Goal: Transaction & Acquisition: Obtain resource

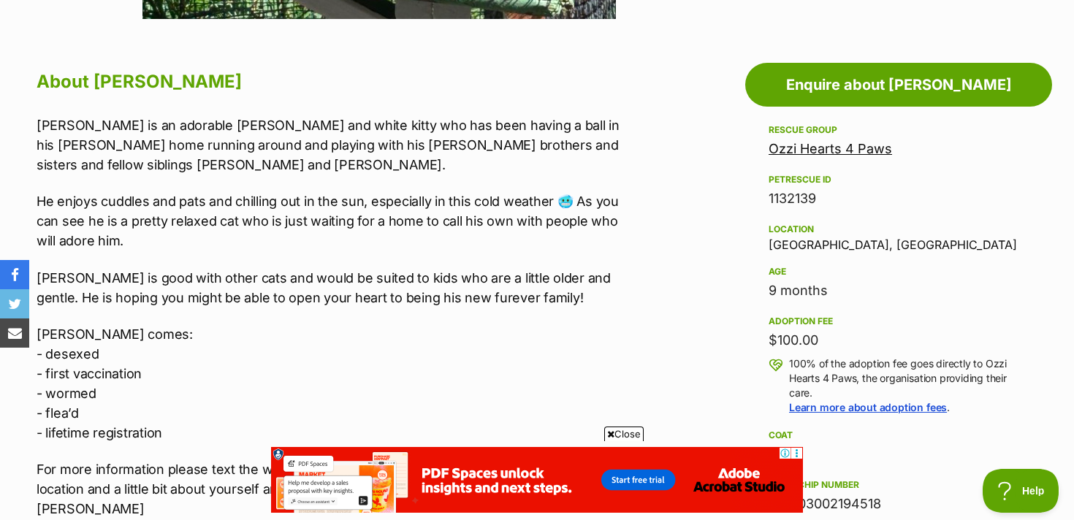
scroll to position [731, 0]
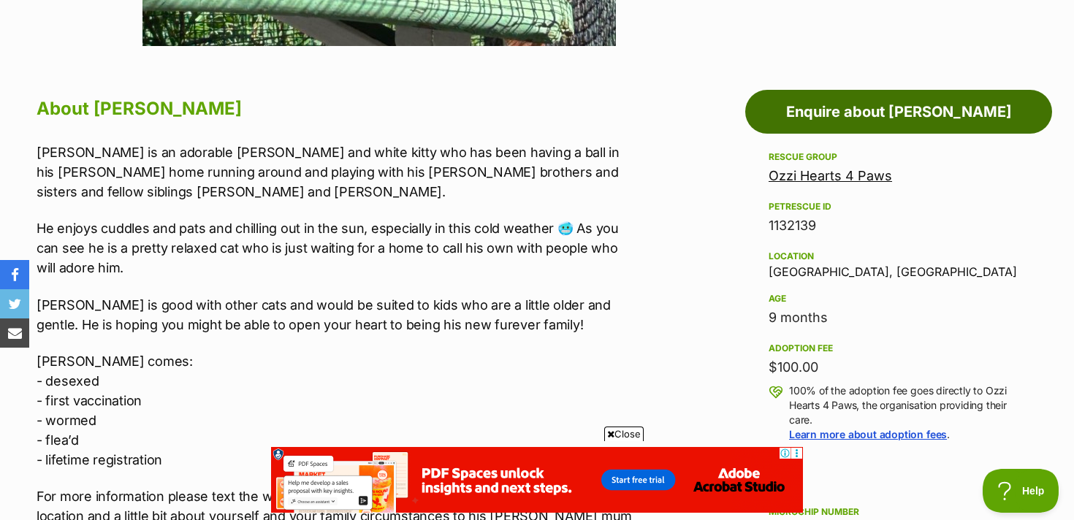
click at [880, 115] on link "Enquire about Tommy" at bounding box center [898, 112] width 307 height 44
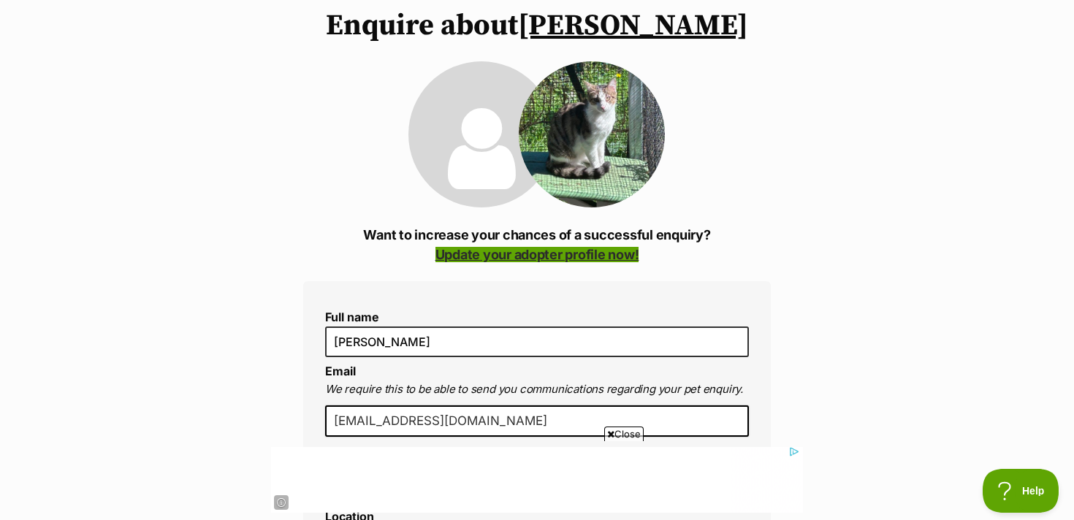
click at [596, 258] on link "Update your adopter profile now!" at bounding box center [537, 254] width 204 height 15
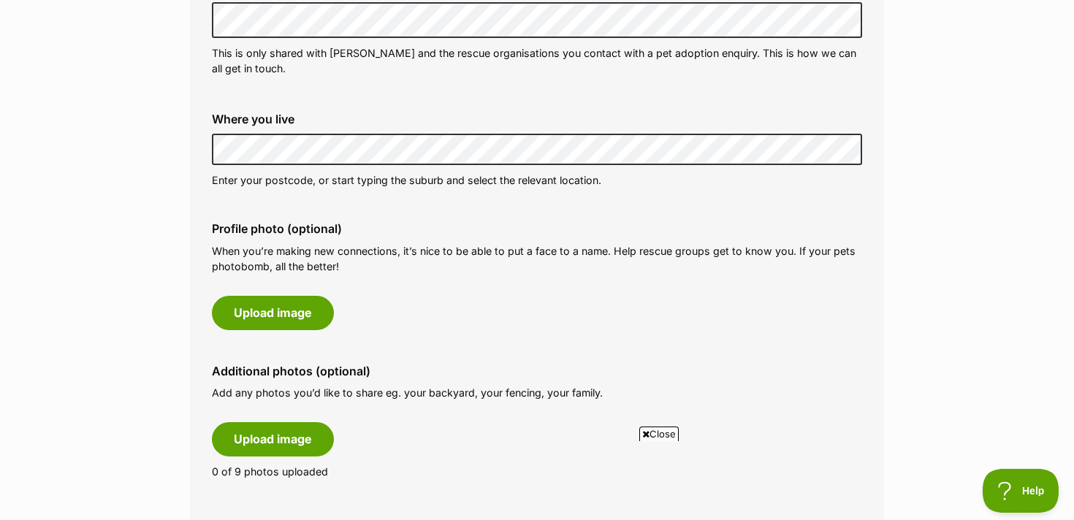
scroll to position [545, 0]
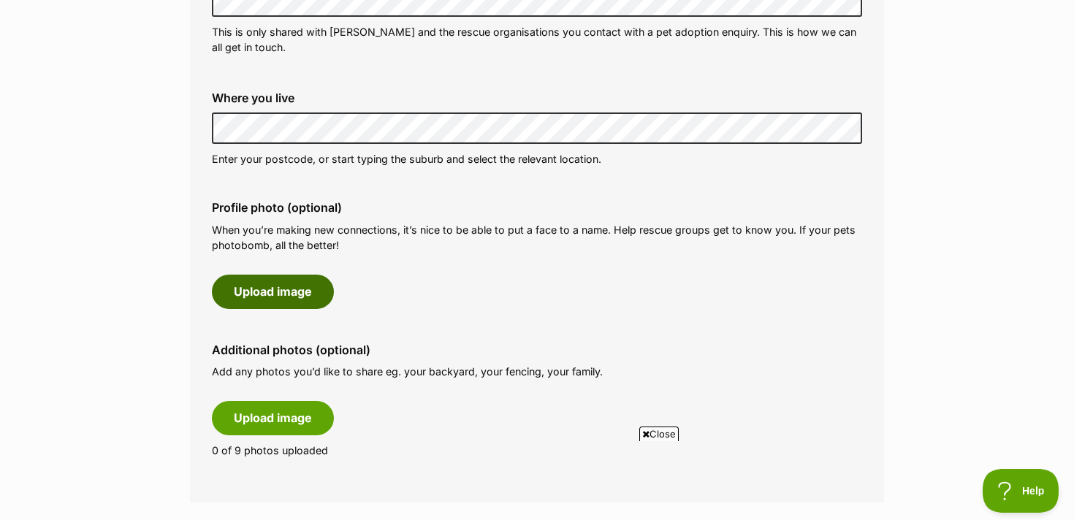
click at [282, 295] on button "Upload image" at bounding box center [273, 292] width 122 height 34
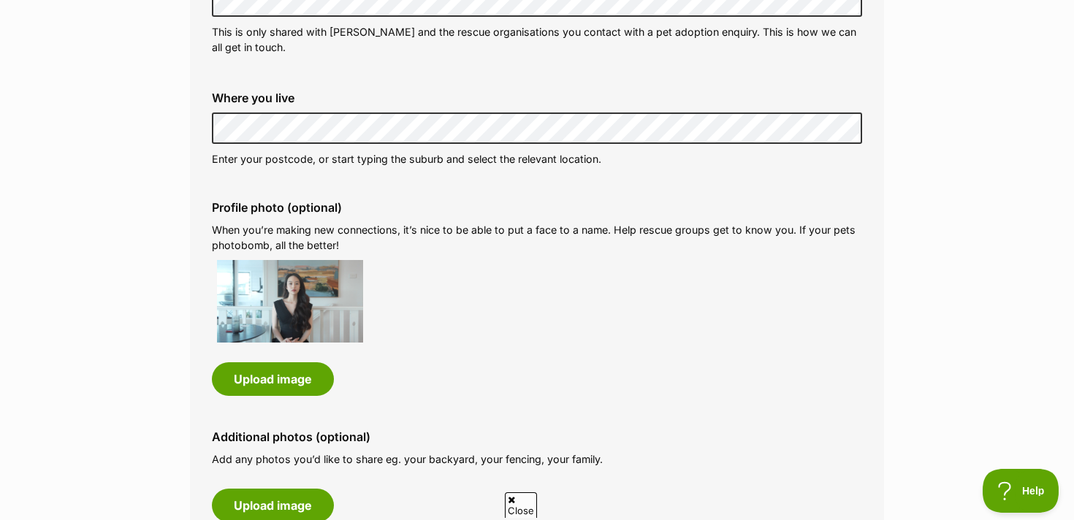
scroll to position [0, 0]
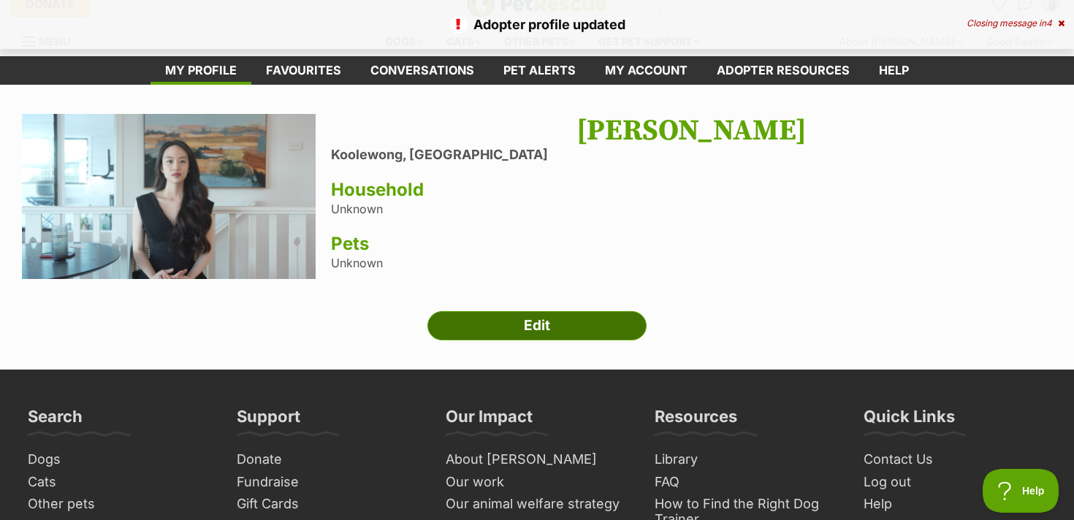
click at [537, 323] on link "Edit" at bounding box center [536, 325] width 219 height 29
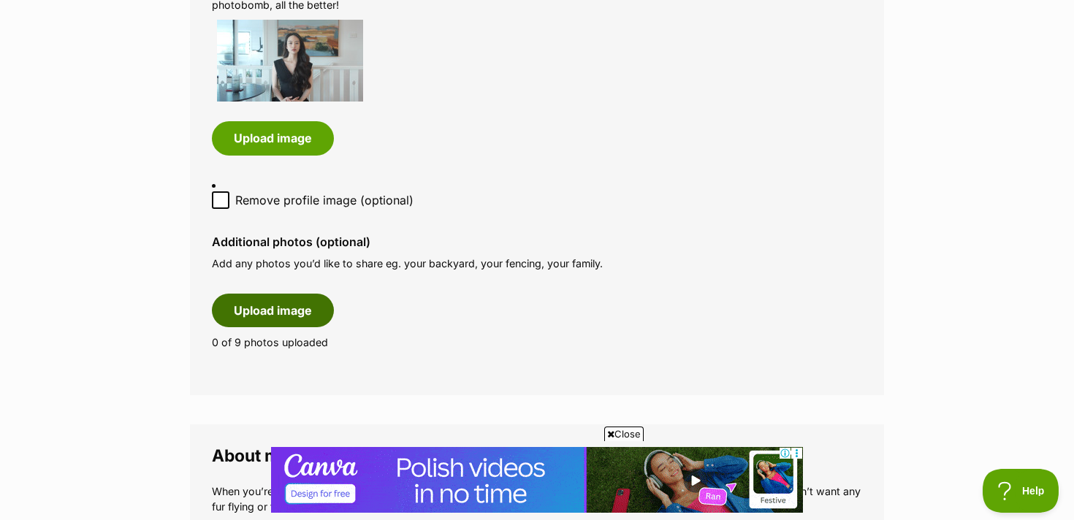
click at [287, 294] on button "Upload image" at bounding box center [273, 311] width 122 height 34
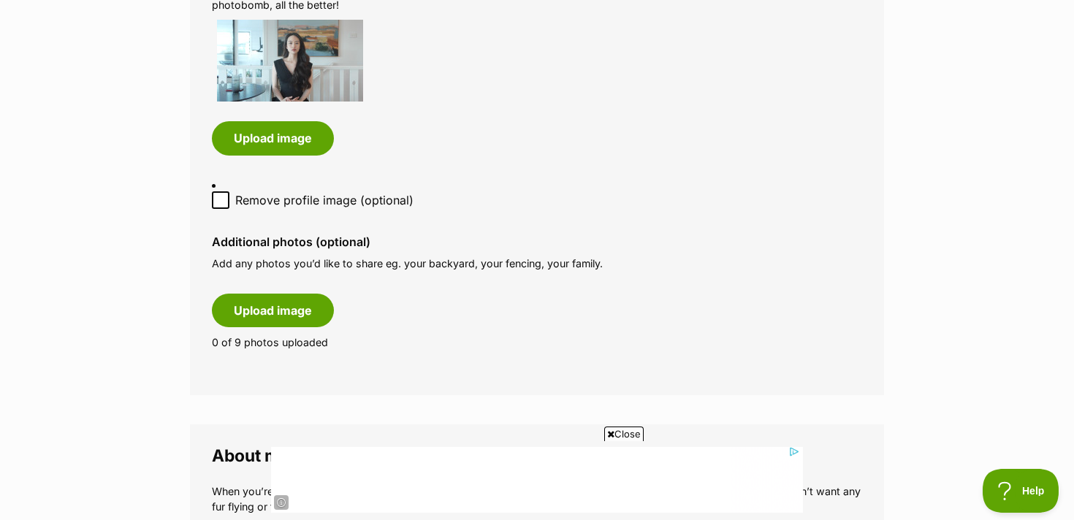
click at [623, 432] on span "Close" at bounding box center [623, 434] width 39 height 15
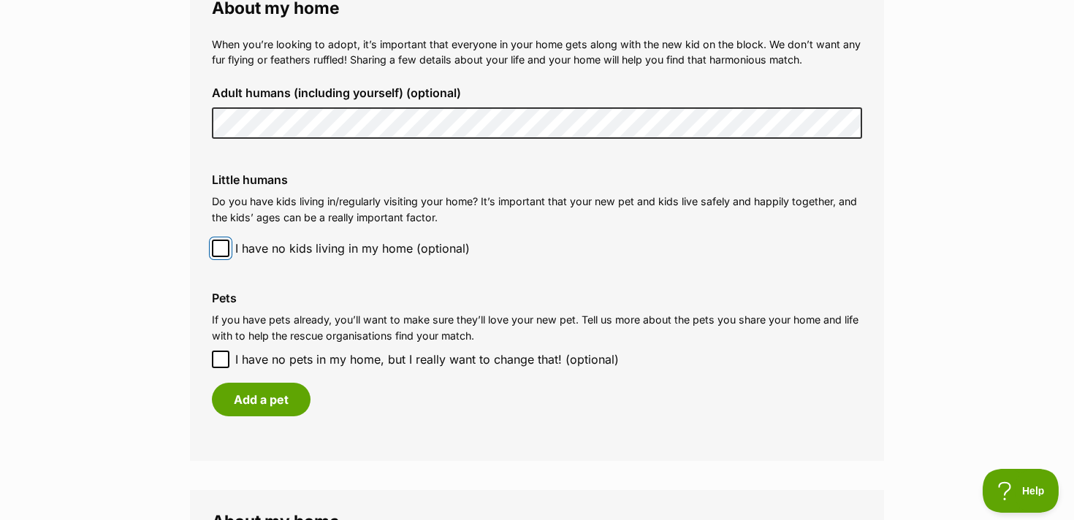
scroll to position [1359, 0]
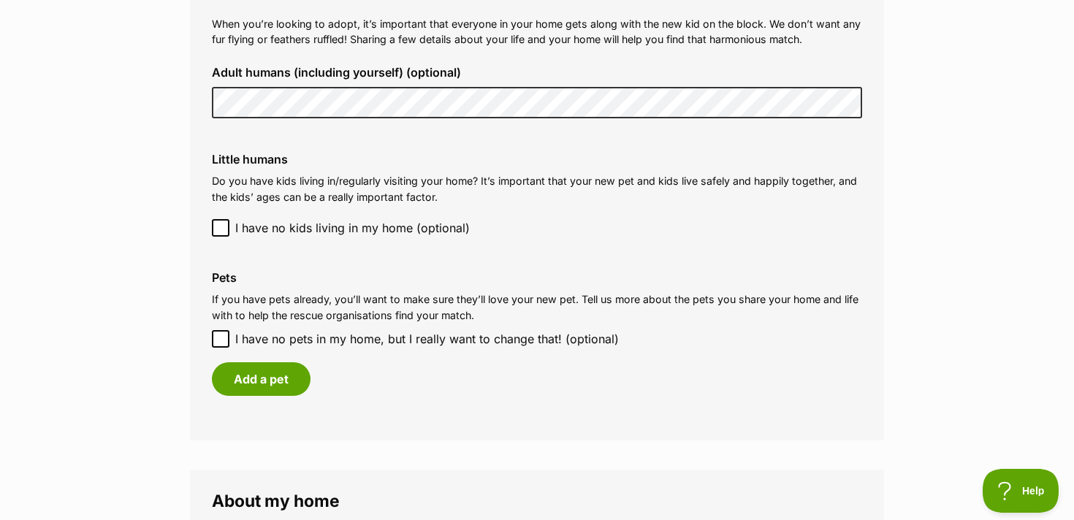
click at [220, 334] on icon at bounding box center [221, 339] width 10 height 10
click at [220, 330] on input "I have no pets in my home, but I really want to change that! (optional)" at bounding box center [221, 339] width 18 height 18
checkbox input "true"
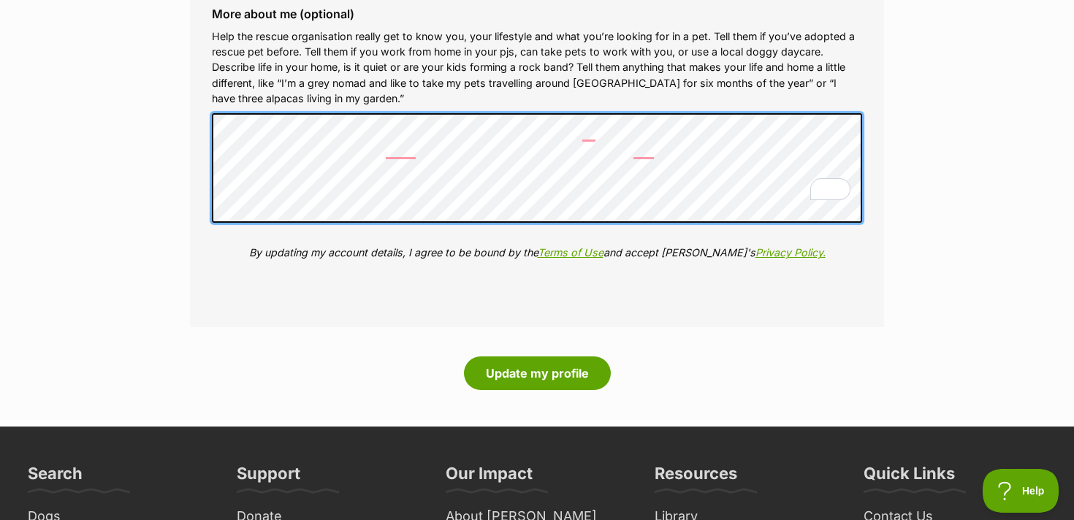
scroll to position [1859, 0]
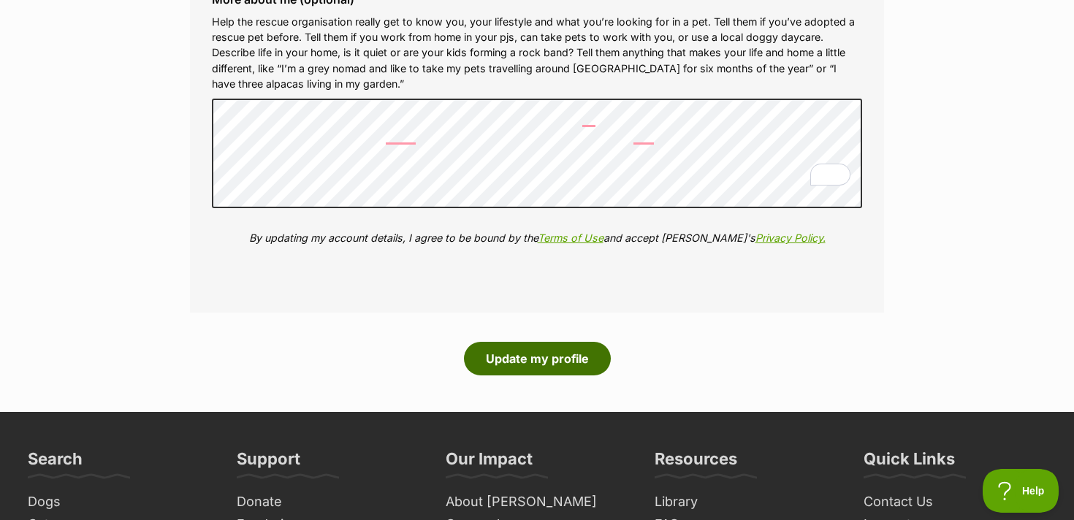
click at [528, 342] on button "Update my profile" at bounding box center [537, 359] width 147 height 34
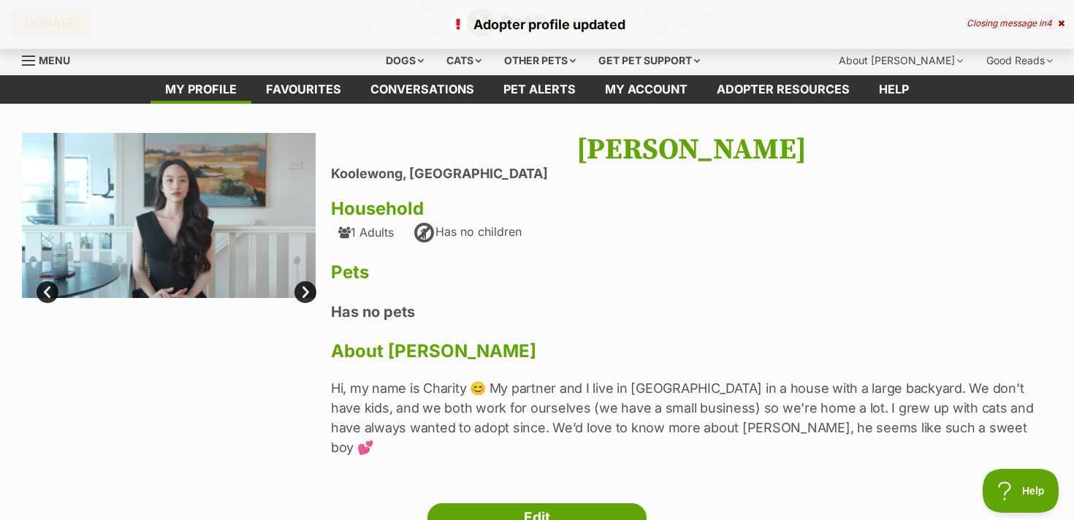
click at [684, 150] on h1 "[PERSON_NAME]" at bounding box center [691, 150] width 721 height 34
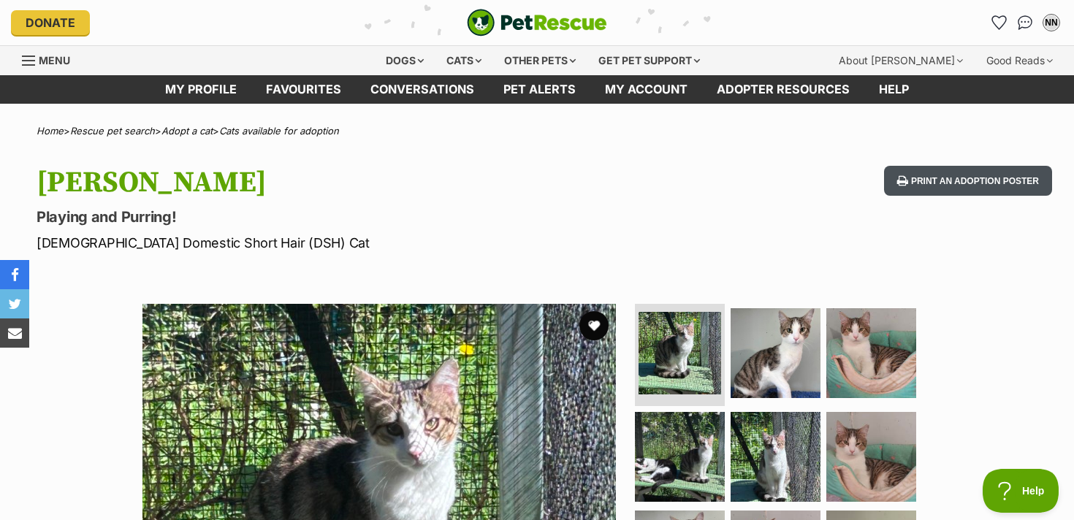
click at [952, 184] on button "Print an adoption poster" at bounding box center [968, 181] width 168 height 30
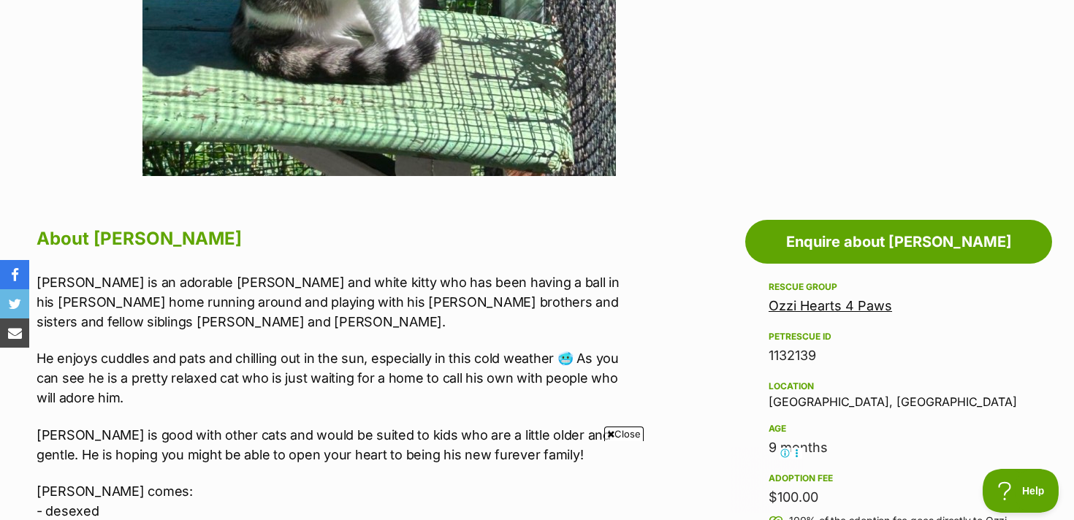
scroll to position [650, 0]
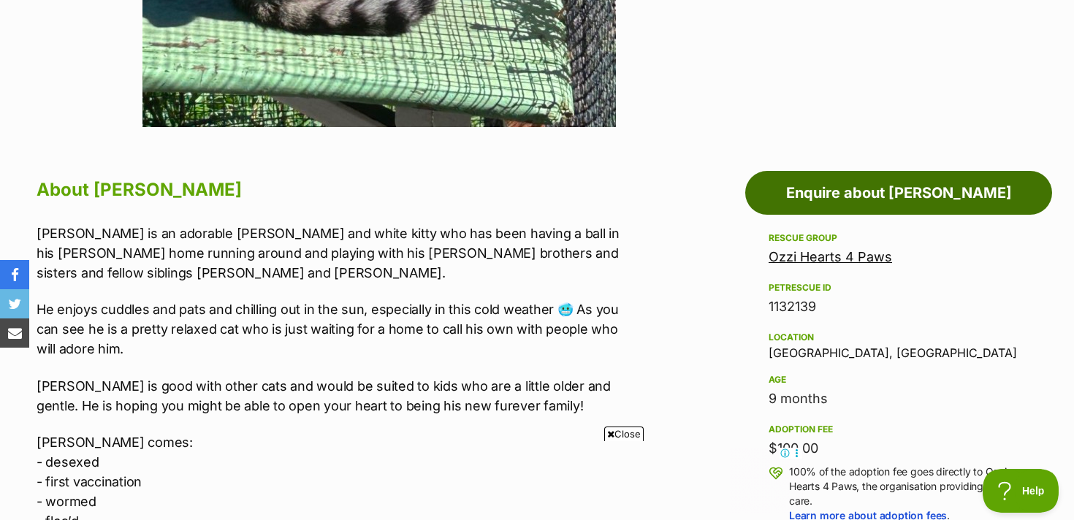
click at [885, 188] on link "Enquire about Tommy" at bounding box center [898, 193] width 307 height 44
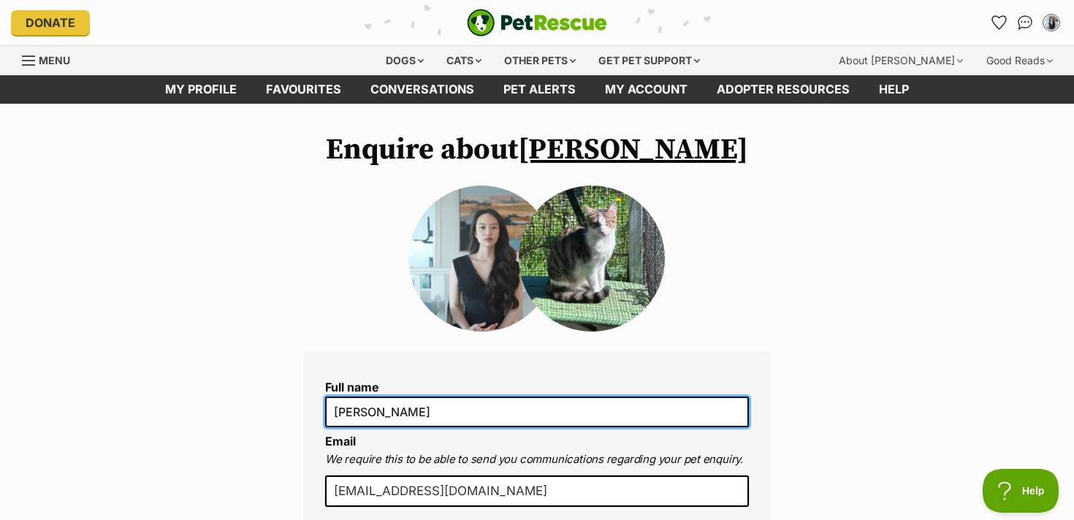
click at [357, 417] on input "[PERSON_NAME]" at bounding box center [537, 412] width 424 height 31
click at [429, 418] on input "[PERSON_NAME]" at bounding box center [537, 412] width 424 height 31
click at [384, 422] on input "Ch" at bounding box center [537, 412] width 424 height 31
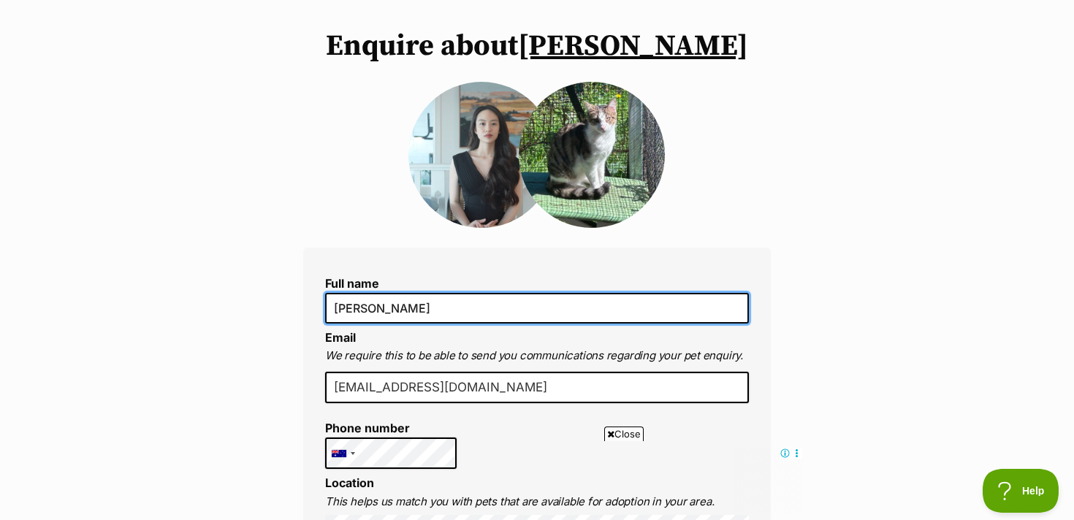
scroll to position [127, 0]
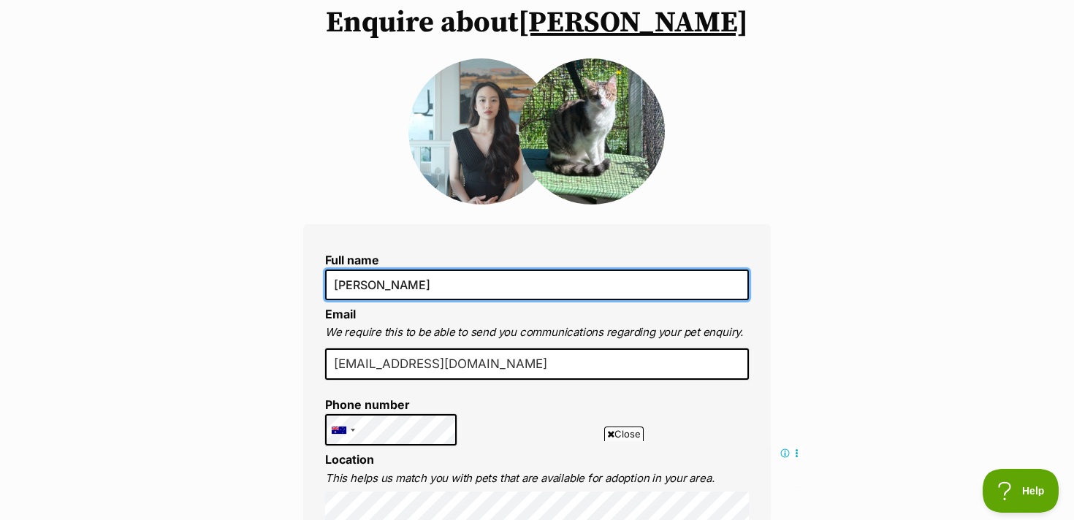
type input "Charity Ng"
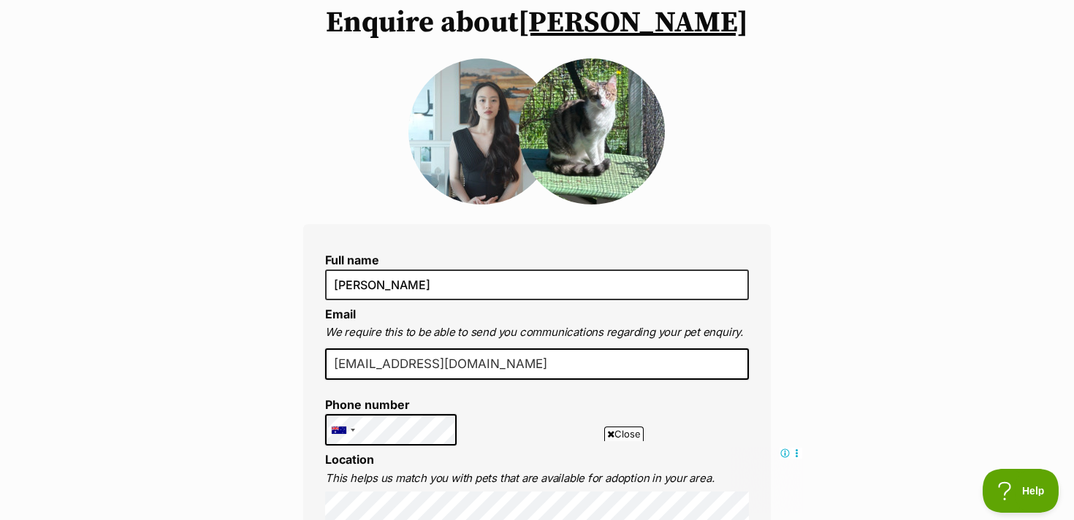
click at [442, 370] on input "nhunghp_2000@yahoo.com" at bounding box center [537, 365] width 424 height 32
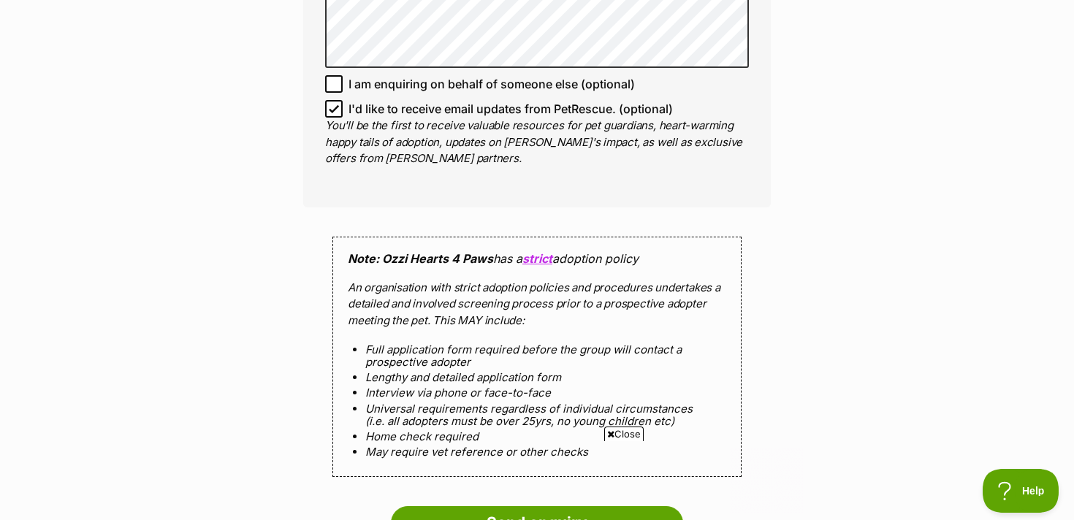
scroll to position [0, 0]
type input "charitynguyen.jp@gmail.com"
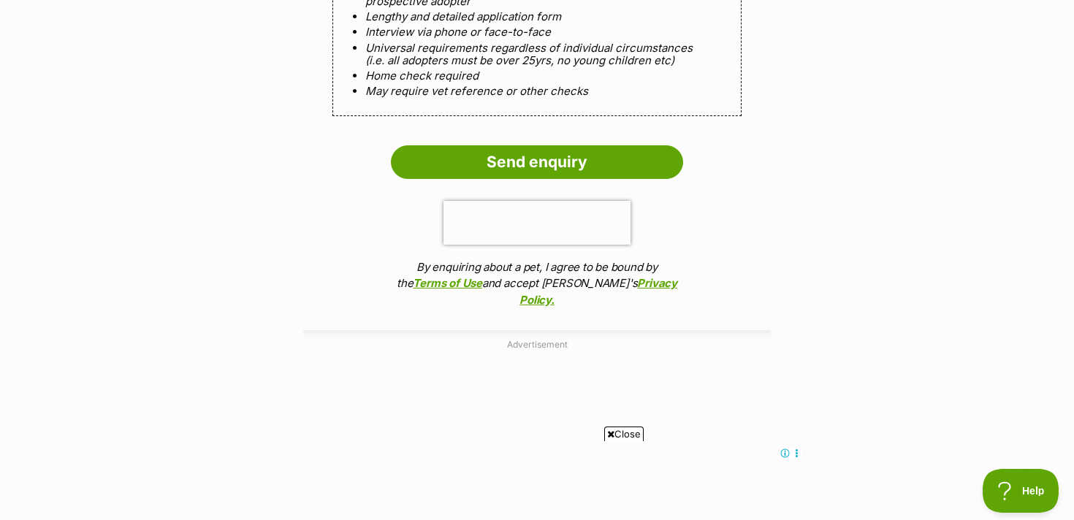
scroll to position [1526, 0]
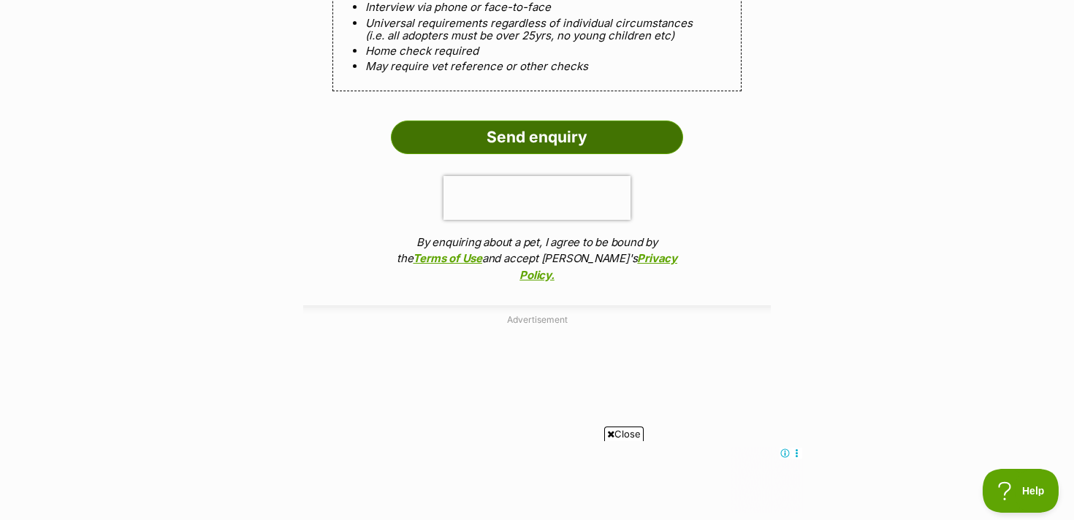
click at [544, 121] on input "Send enquiry" at bounding box center [537, 138] width 292 height 34
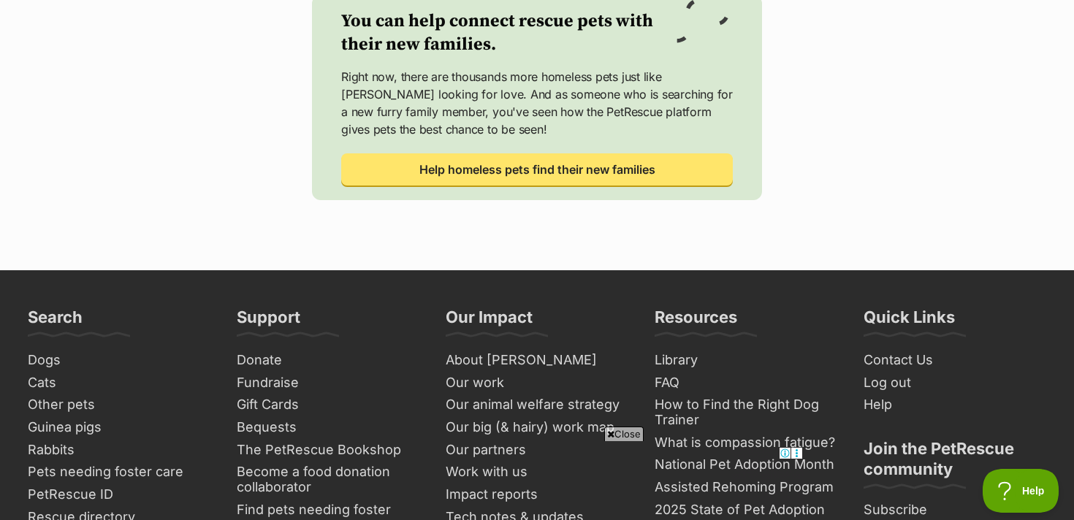
scroll to position [724, 0]
